Goal: Task Accomplishment & Management: Manage account settings

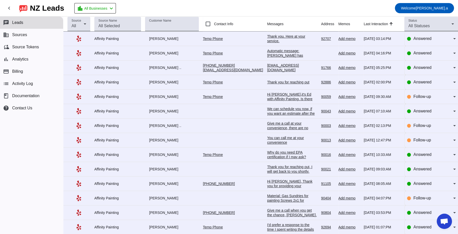
click at [285, 38] on div "Thank you. Here at your service." at bounding box center [292, 38] width 50 height 9
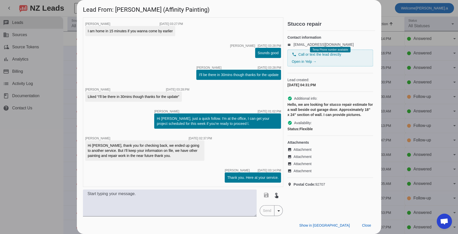
scroll to position [449, 0]
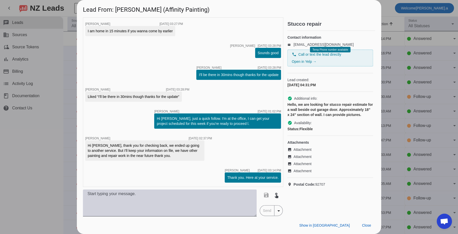
click at [164, 196] on textarea at bounding box center [170, 202] width 174 height 27
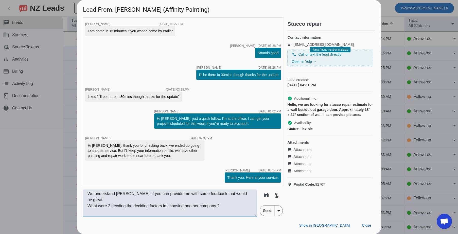
click at [122, 199] on textarea "We understand [PERSON_NAME], if you can provide me with some feedback that woul…" at bounding box center [170, 202] width 174 height 27
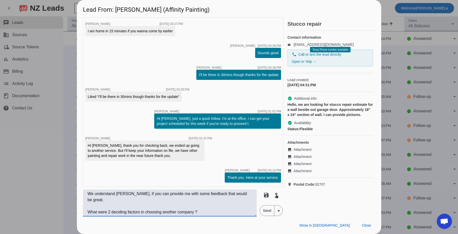
type textarea "We understand Thomas, if you can provide me with some feedback that would be gr…"
click at [269, 210] on span "Send" at bounding box center [267, 210] width 14 height 10
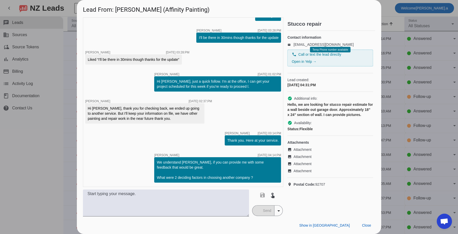
scroll to position [486, 0]
click at [290, 151] on mat-icon "image" at bounding box center [291, 149] width 6 height 4
click at [291, 158] on mat-icon "image" at bounding box center [291, 156] width 6 height 4
click at [305, 166] on span "Attachment" at bounding box center [303, 163] width 18 height 5
click at [308, 173] on span "Attachment" at bounding box center [303, 170] width 18 height 5
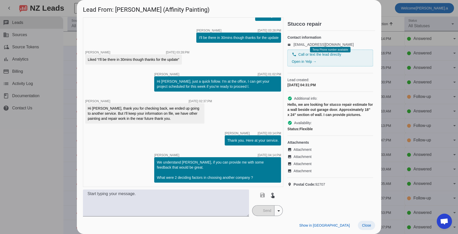
click at [366, 223] on span at bounding box center [366, 224] width 17 height 9
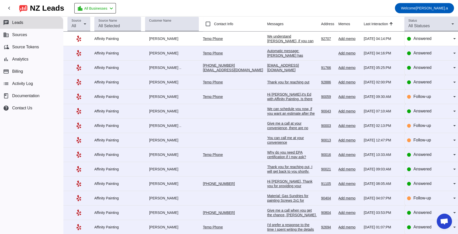
scroll to position [0, 0]
click at [267, 42] on td "Cost and availability 9/15/2025, 04:20:PM" at bounding box center [294, 38] width 54 height 14
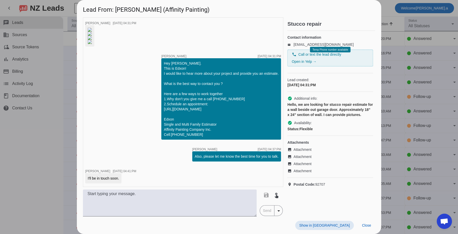
scroll to position [508, 0]
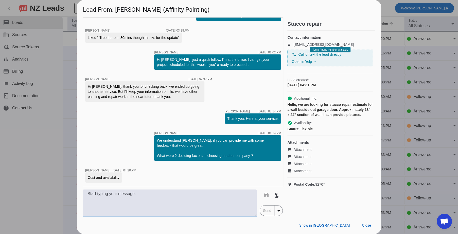
click at [113, 195] on textarea at bounding box center [170, 202] width 174 height 27
type textarea "We understand thank you again for the feedback and opportunity !"
click at [269, 212] on span "Send" at bounding box center [267, 210] width 14 height 10
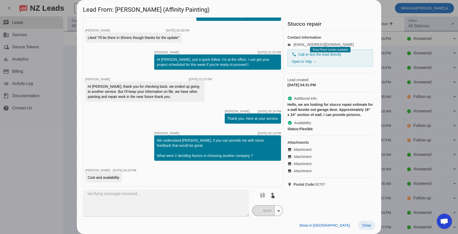
click at [366, 227] on span "Close" at bounding box center [366, 225] width 9 height 4
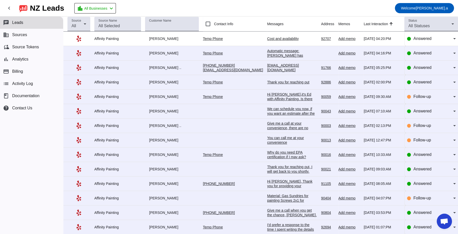
click at [272, 55] on div "Automatic message: [PERSON_NAME] has indicated they have booked another busines…" at bounding box center [292, 57] width 50 height 18
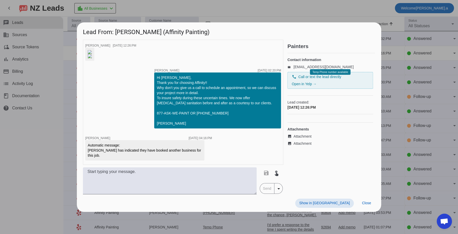
scroll to position [8, 0]
click at [92, 54] on img at bounding box center [90, 56] width 4 height 4
click at [367, 207] on span at bounding box center [366, 202] width 17 height 9
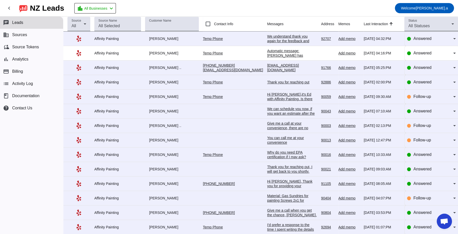
click at [267, 53] on div "Automatic message: [PERSON_NAME] has indicated they have booked another busines…" at bounding box center [292, 57] width 50 height 18
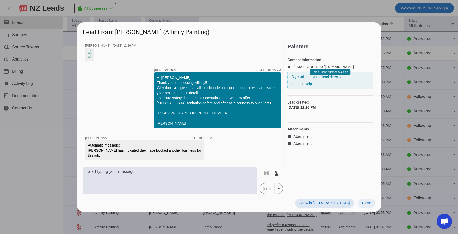
click at [362, 207] on span at bounding box center [366, 202] width 17 height 9
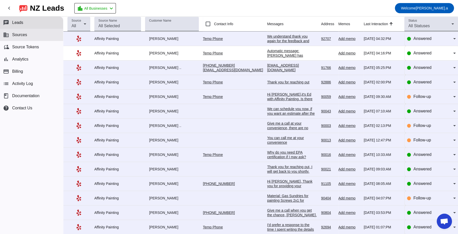
click at [27, 36] on span "Sources" at bounding box center [19, 34] width 15 height 5
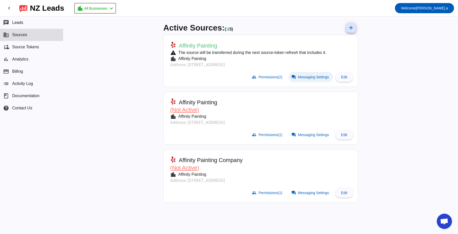
click at [293, 75] on mat-icon "forum" at bounding box center [294, 77] width 5 height 5
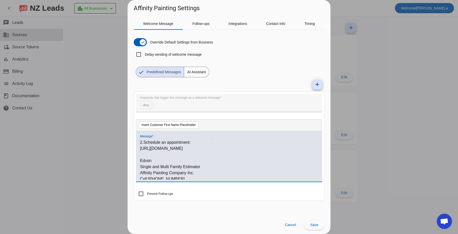
scroll to position [50, 0]
click at [309, 224] on span at bounding box center [314, 224] width 20 height 12
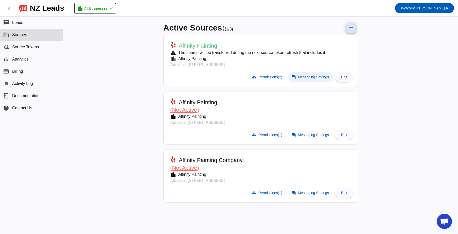
click at [310, 77] on span "Messaging Settings" at bounding box center [313, 77] width 31 height 4
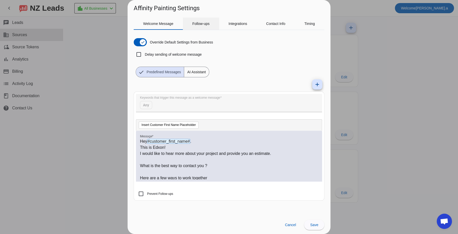
click at [212, 25] on div "Follow-ups" at bounding box center [201, 24] width 36 height 12
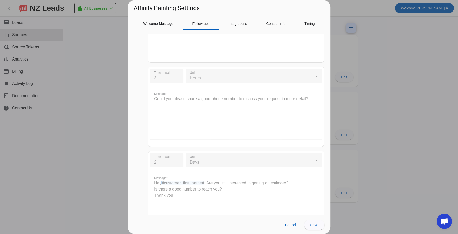
scroll to position [122, 0]
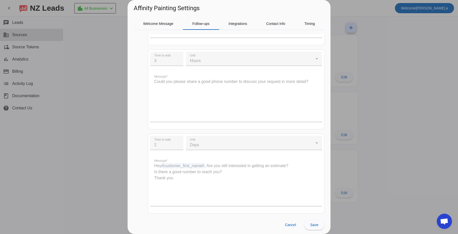
click at [202, 145] on mat-form-field "Unit Days" at bounding box center [254, 145] width 136 height 19
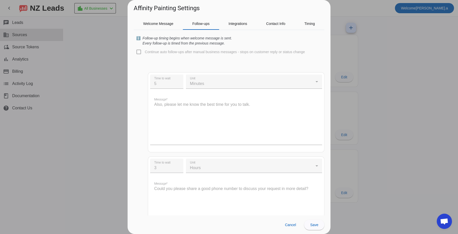
scroll to position [12, 0]
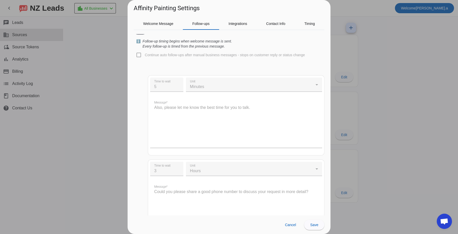
click at [140, 55] on div "Continue auto follow-ups after manual business messages - stops on customer rep…" at bounding box center [229, 55] width 191 height 12
click at [139, 56] on div "Continue auto follow-ups after manual business messages - stops on customer rep…" at bounding box center [229, 55] width 191 height 12
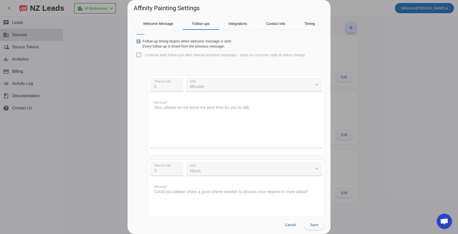
click at [139, 56] on div "Continue auto follow-ups after manual business messages - stops on customer rep…" at bounding box center [229, 55] width 191 height 12
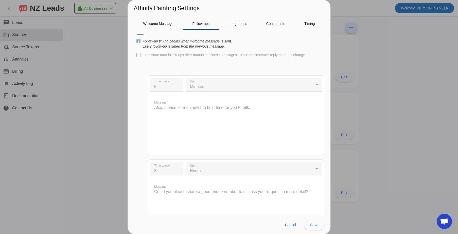
click at [139, 56] on div "Continue auto follow-ups after manual business messages - stops on customer rep…" at bounding box center [229, 55] width 191 height 12
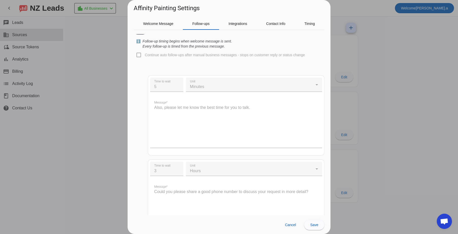
click at [139, 56] on div "Continue auto follow-ups after manual business messages - stops on customer rep…" at bounding box center [229, 55] width 191 height 12
click at [236, 25] on span "Integrations" at bounding box center [238, 24] width 19 height 4
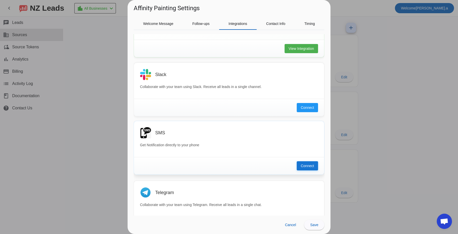
scroll to position [86, 0]
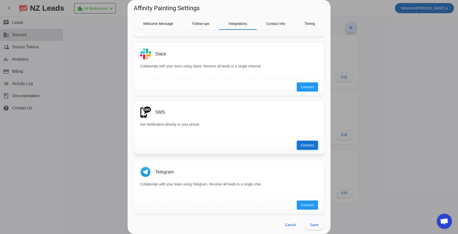
click at [308, 143] on span "Connect" at bounding box center [307, 144] width 13 height 5
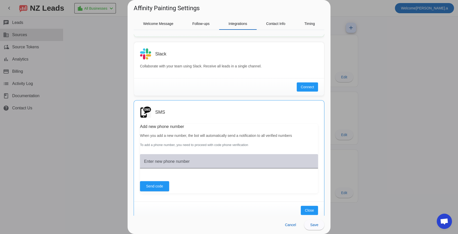
click at [210, 156] on div "Enter new phone number" at bounding box center [229, 161] width 170 height 14
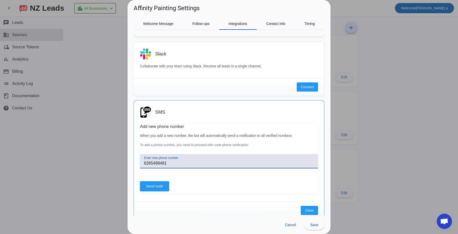
type input "6265498481"
click at [154, 193] on div "SMS Add new phone number When you add a new number, the bot will automatically …" at bounding box center [229, 150] width 190 height 101
click at [154, 190] on span at bounding box center [154, 186] width 29 height 12
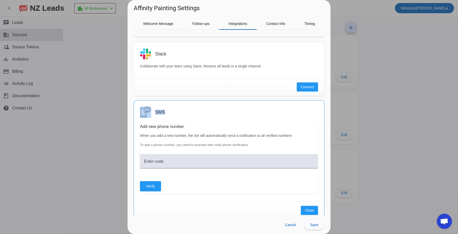
drag, startPoint x: 327, startPoint y: 118, endPoint x: 325, endPoint y: 87, distance: 30.5
click at [325, 87] on div "Welcome Message Follow-ups Integrations Contact Info Timing Override Default Se…" at bounding box center [229, 113] width 203 height 203
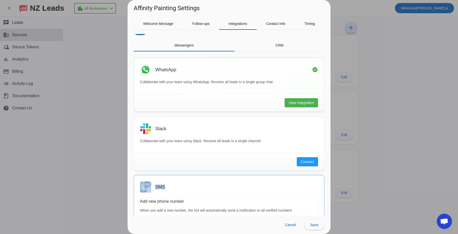
scroll to position [10, 0]
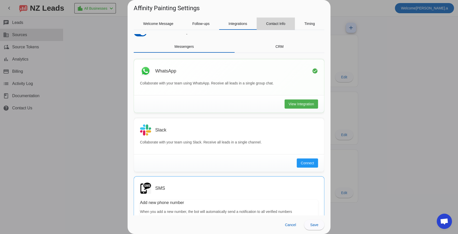
click at [284, 22] on span "Contact Info" at bounding box center [275, 24] width 19 height 4
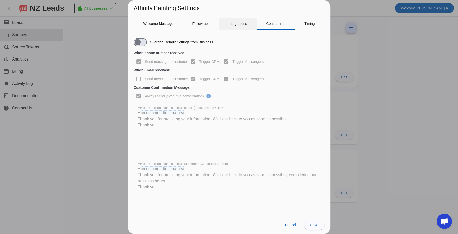
click at [243, 24] on span "Integrations" at bounding box center [238, 24] width 19 height 4
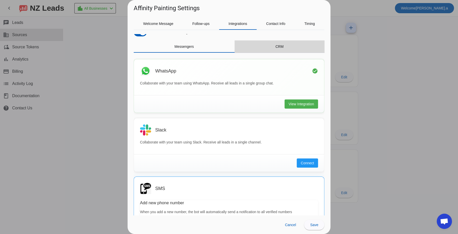
click at [281, 53] on div "CRM" at bounding box center [280, 46] width 90 height 12
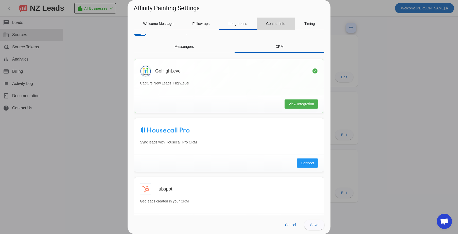
click at [276, 26] on span "Contact Info" at bounding box center [275, 24] width 19 height 12
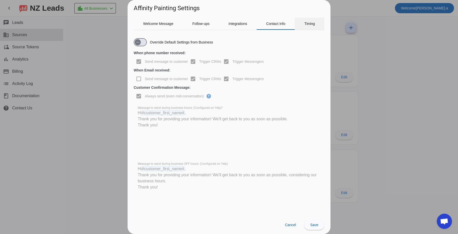
click at [309, 24] on span "Timing" at bounding box center [310, 24] width 11 height 4
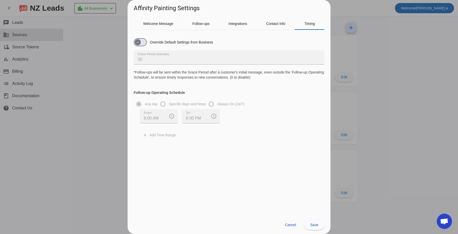
click at [212, 105] on div "Any day Specific days and times Always On (24/7) From 8:00 AM access_time To 8:…" at bounding box center [229, 119] width 191 height 41
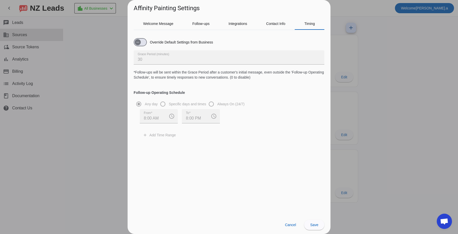
click at [212, 105] on div "Any day Specific days and times Always On (24/7) From 8:00 AM access_time To 8:…" at bounding box center [229, 119] width 191 height 41
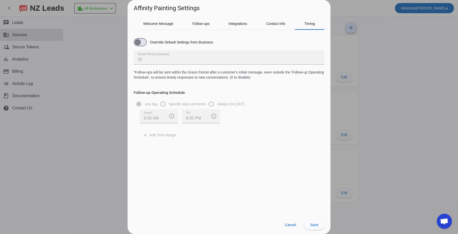
click at [212, 105] on div "Any day Specific days and times Always On (24/7) From 8:00 AM access_time To 8:…" at bounding box center [229, 119] width 191 height 41
click at [145, 44] on span "button" at bounding box center [140, 42] width 13 height 8
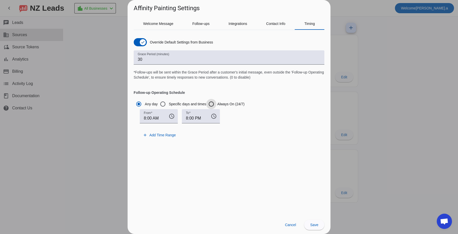
click at [212, 104] on input "Always On (24/7)" at bounding box center [211, 104] width 10 height 10
radio input "true"
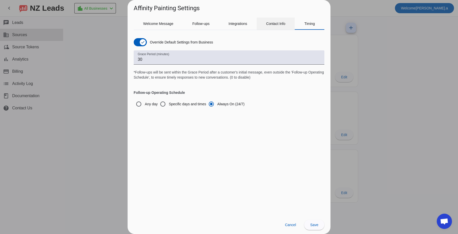
click at [281, 27] on span "Contact Info" at bounding box center [275, 24] width 19 height 12
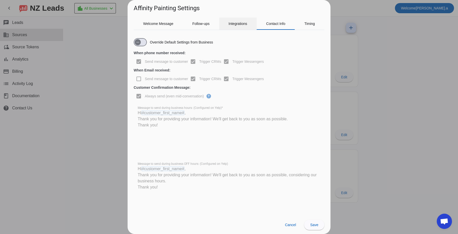
click at [233, 22] on span "Integrations" at bounding box center [238, 24] width 19 height 4
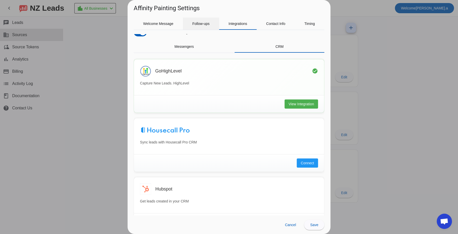
click at [203, 28] on span "Follow-ups" at bounding box center [200, 24] width 17 height 12
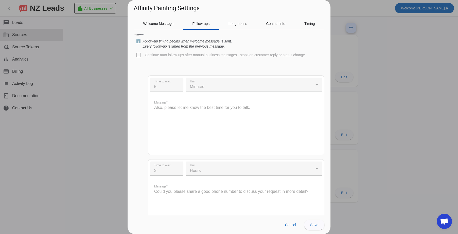
click at [143, 35] on span "button" at bounding box center [140, 30] width 13 height 8
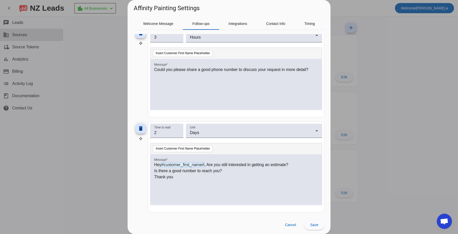
scroll to position [172, 0]
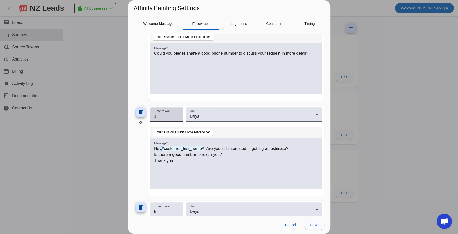
type input "1"
click at [176, 117] on input "1" at bounding box center [166, 116] width 25 height 6
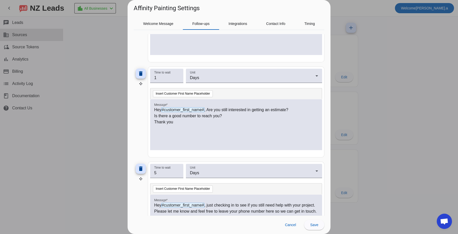
scroll to position [212, 0]
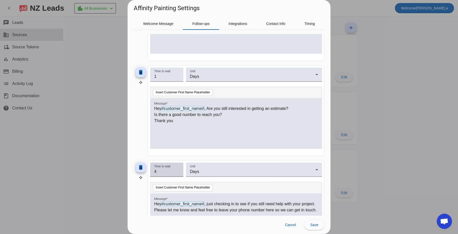
click at [176, 172] on input "4" at bounding box center [166, 171] width 25 height 6
type input "3"
click at [176, 172] on input "3" at bounding box center [166, 171] width 25 height 6
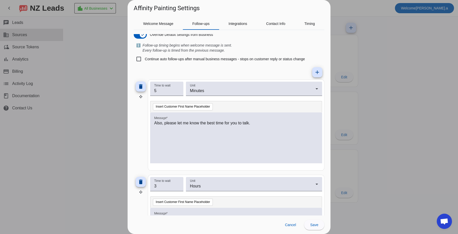
scroll to position [0, 0]
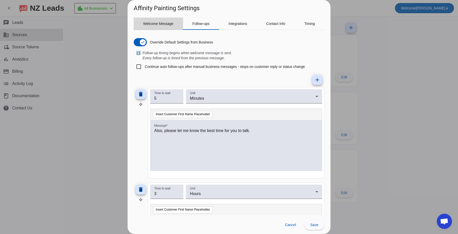
click at [168, 23] on span "Welcome Message" at bounding box center [158, 24] width 30 height 4
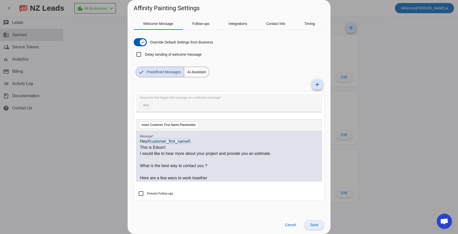
click at [319, 228] on span at bounding box center [314, 224] width 20 height 12
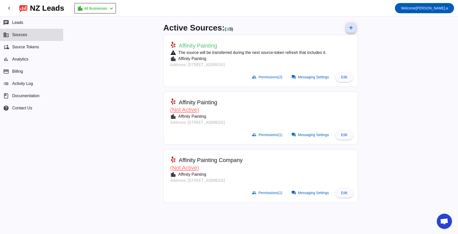
drag, startPoint x: 267, startPoint y: 121, endPoint x: 192, endPoint y: 123, distance: 75.1
click at [192, 123] on mat-card-subtitle "Address: 4540 Campus Dr,Newport Beach, CA 92660" at bounding box center [197, 122] width 55 height 6
click at [225, 104] on div "Affinity Painting" at bounding box center [197, 102] width 55 height 8
